Goal: Information Seeking & Learning: Learn about a topic

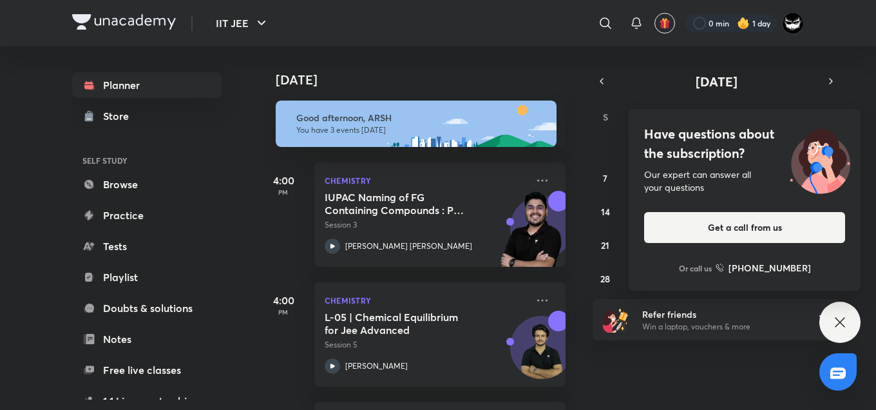
click at [724, 160] on h4 "Have questions about the subscription?" at bounding box center [744, 143] width 201 height 39
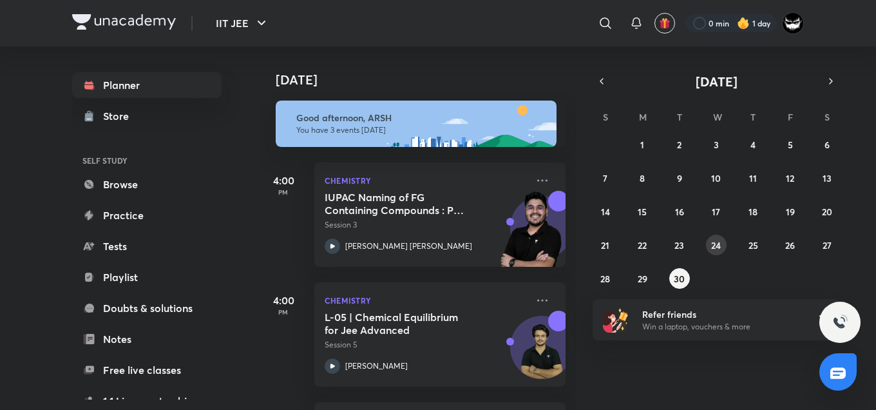
click at [720, 244] on abbr "24" at bounding box center [716, 245] width 10 height 12
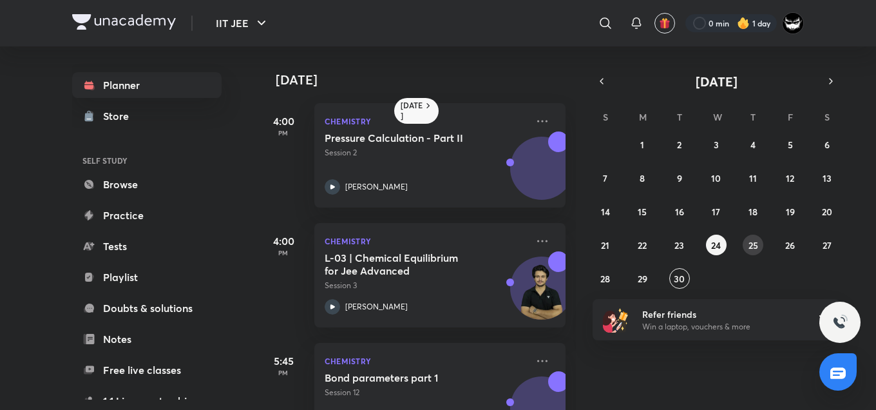
click at [753, 243] on abbr "25" at bounding box center [753, 245] width 10 height 12
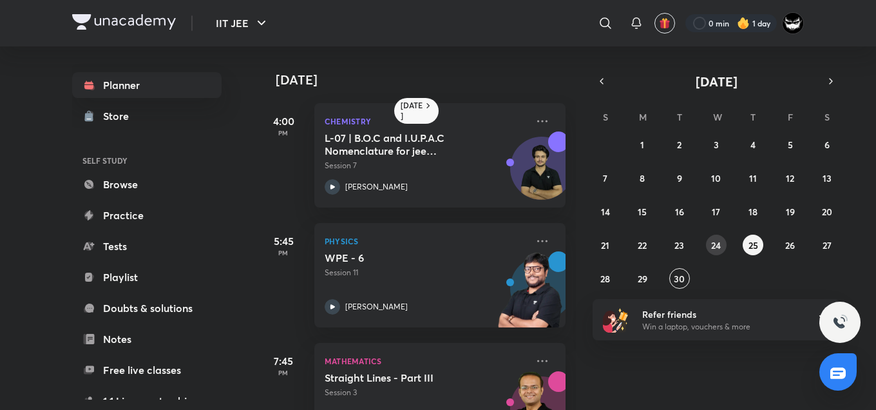
click at [714, 250] on button "24" at bounding box center [716, 244] width 21 height 21
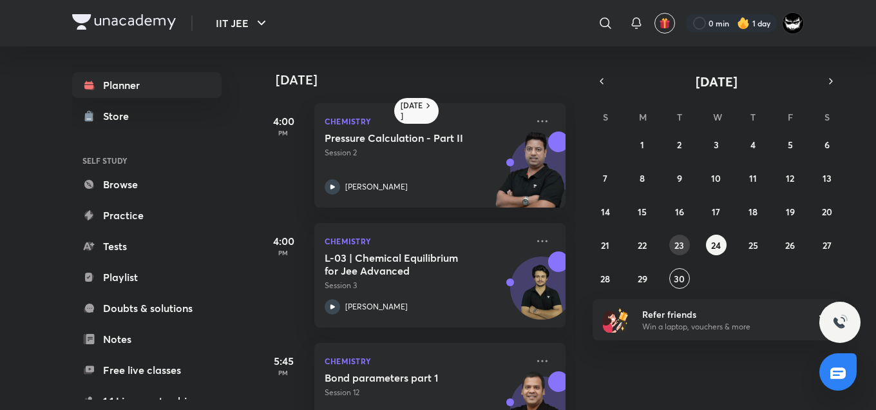
click at [679, 244] on abbr "23" at bounding box center [679, 245] width 10 height 12
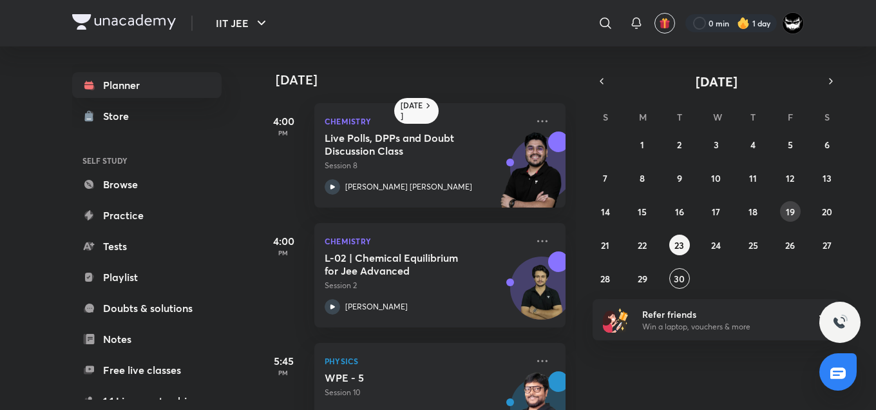
click at [786, 212] on abbr "19" at bounding box center [790, 211] width 9 height 12
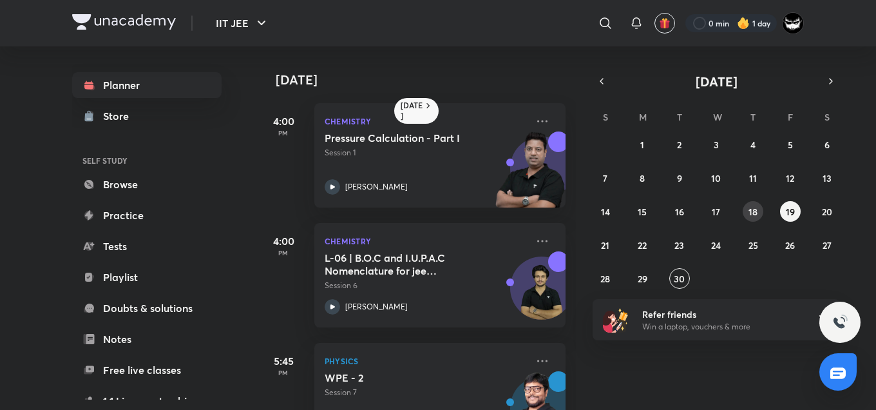
click at [752, 207] on abbr "18" at bounding box center [752, 211] width 9 height 12
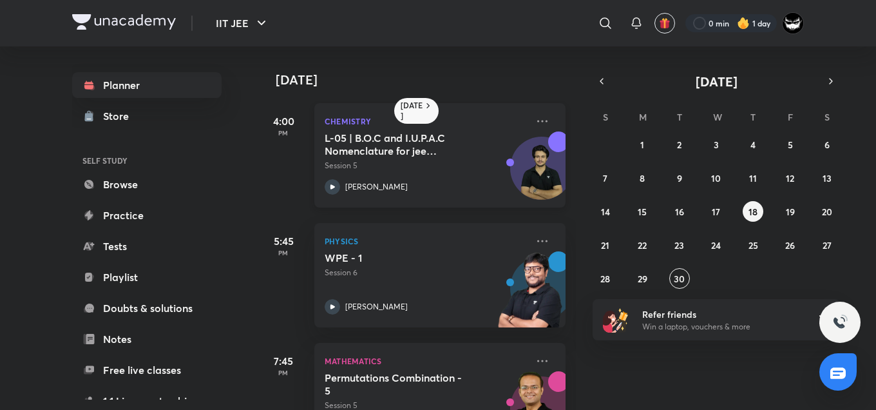
click at [398, 160] on p "Session 5" at bounding box center [426, 166] width 202 height 12
click at [714, 250] on abbr "24" at bounding box center [716, 245] width 10 height 12
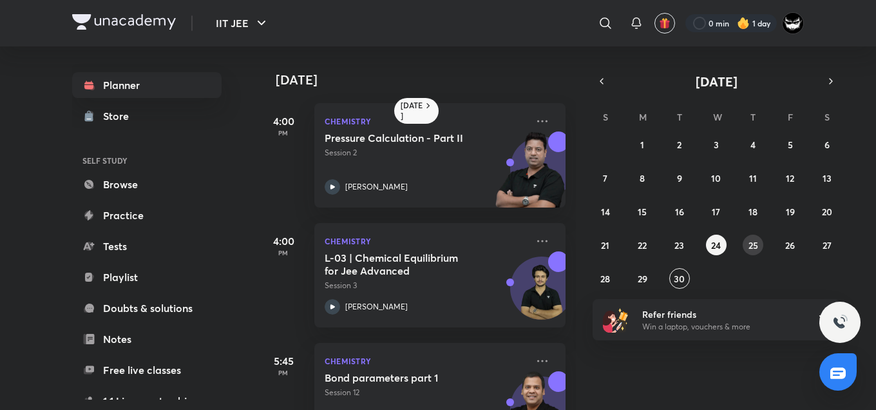
click at [752, 239] on abbr "25" at bounding box center [753, 245] width 10 height 12
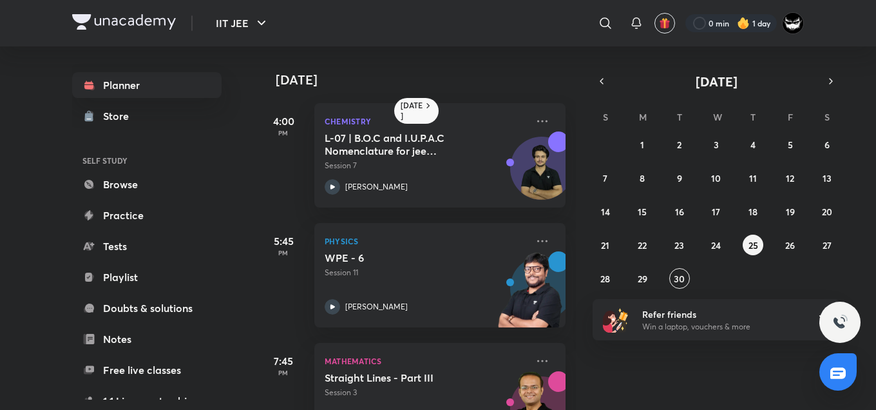
click at [706, 371] on div "[DATE] 4:00 PM Chemistry L-07 | B.O.C and I.U.P.A.C Nomenclature for jee Advanc…" at bounding box center [566, 227] width 616 height 363
click at [424, 144] on h5 "L-07 | B.O.C and I.U.P.A.C Nomenclature for jee Advanced 2027" at bounding box center [405, 144] width 160 height 26
